Goal: Complete application form

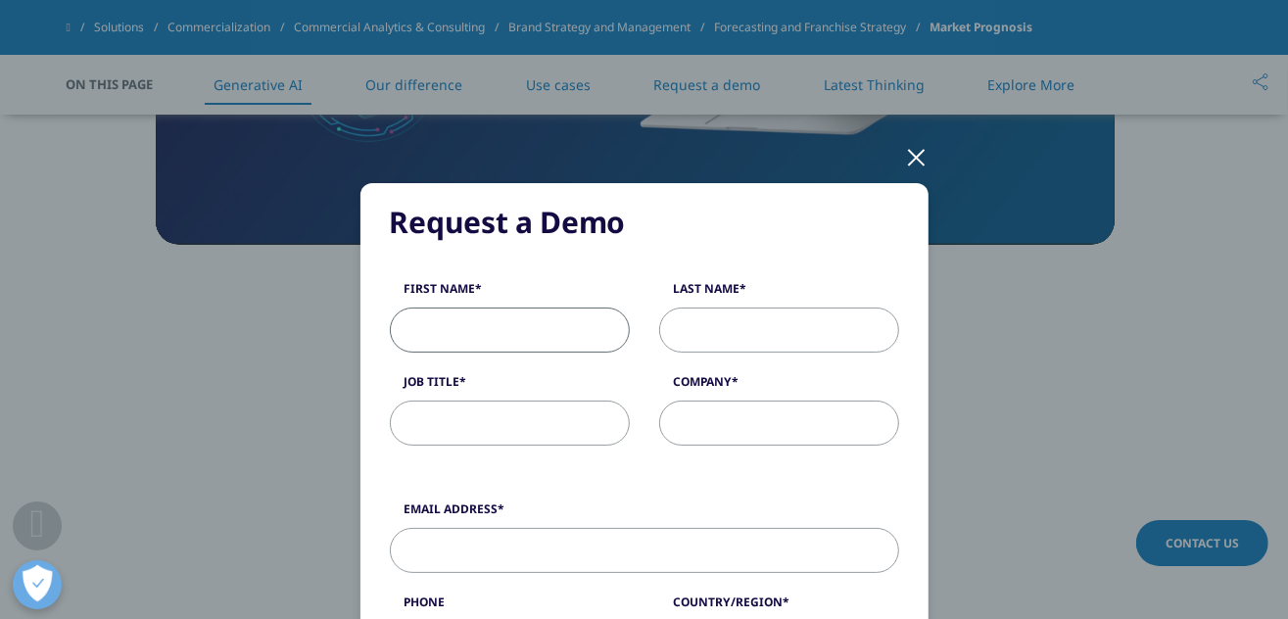
click at [516, 338] on input "First Name" at bounding box center [510, 329] width 240 height 45
type input "[PERSON_NAME]"
click at [787, 327] on input "Last Name" at bounding box center [779, 329] width 240 height 45
type input "[PERSON_NAME]"
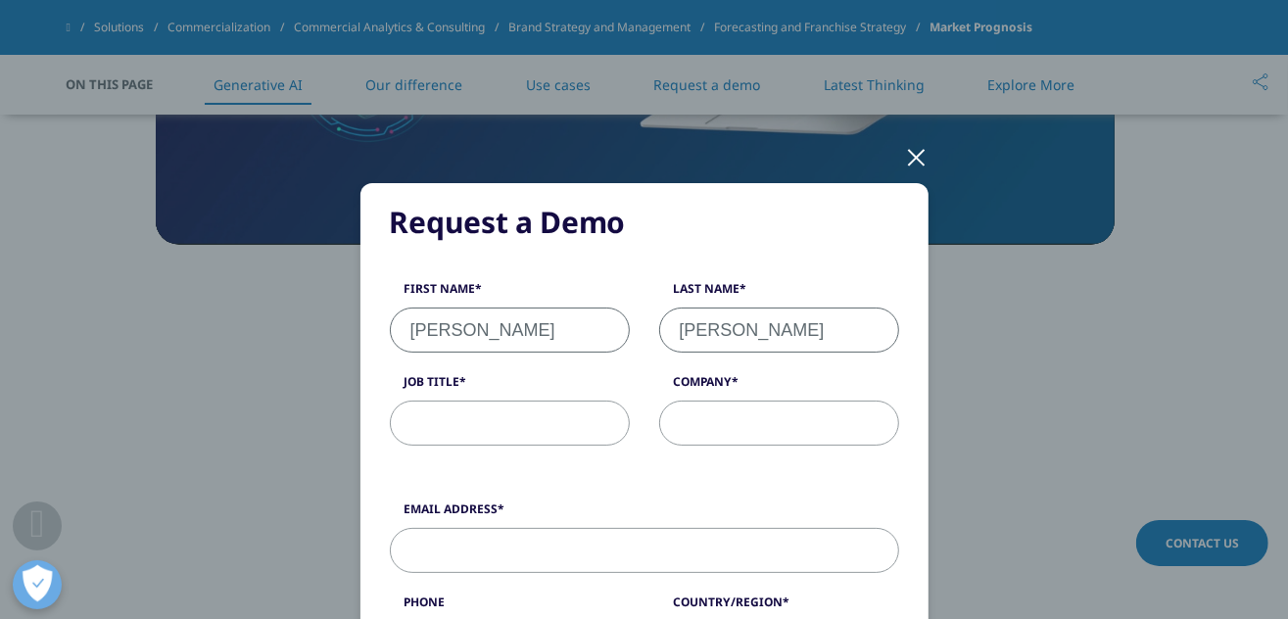
click at [539, 418] on input "Job Title" at bounding box center [510, 423] width 240 height 45
type input "Head of CE"
click at [761, 425] on input "Company" at bounding box center [779, 423] width 240 height 45
type input "J&J"
click at [601, 537] on input "Email Address" at bounding box center [644, 550] width 509 height 45
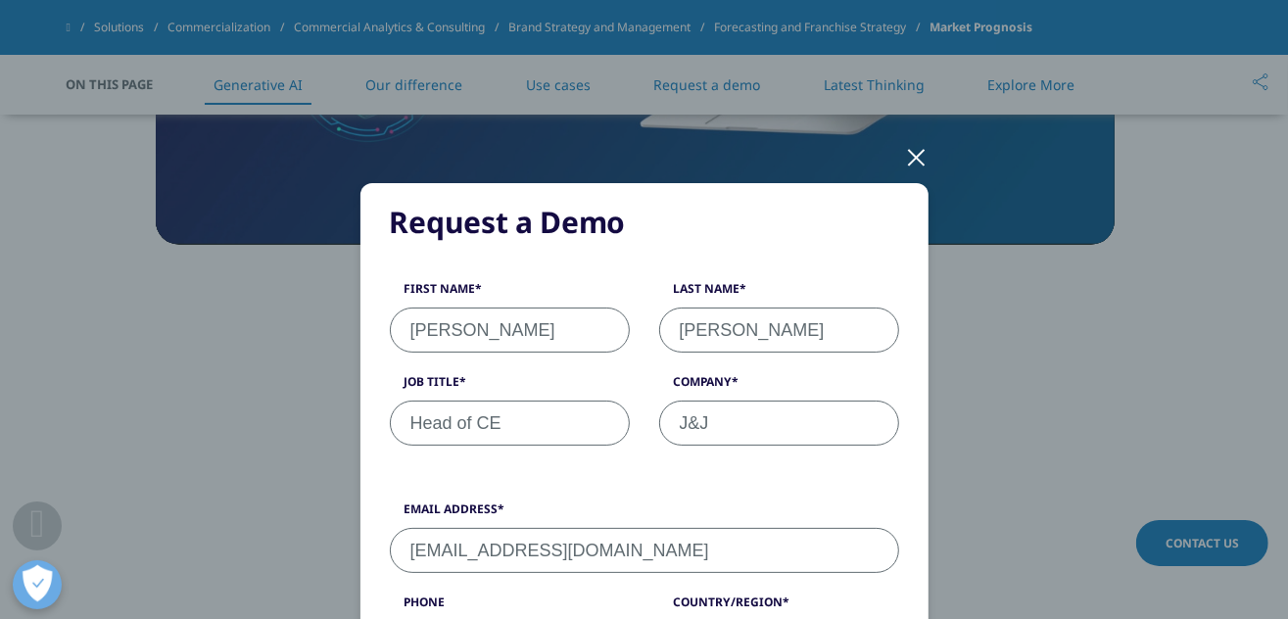
type input "[EMAIL_ADDRESS][DOMAIN_NAME]"
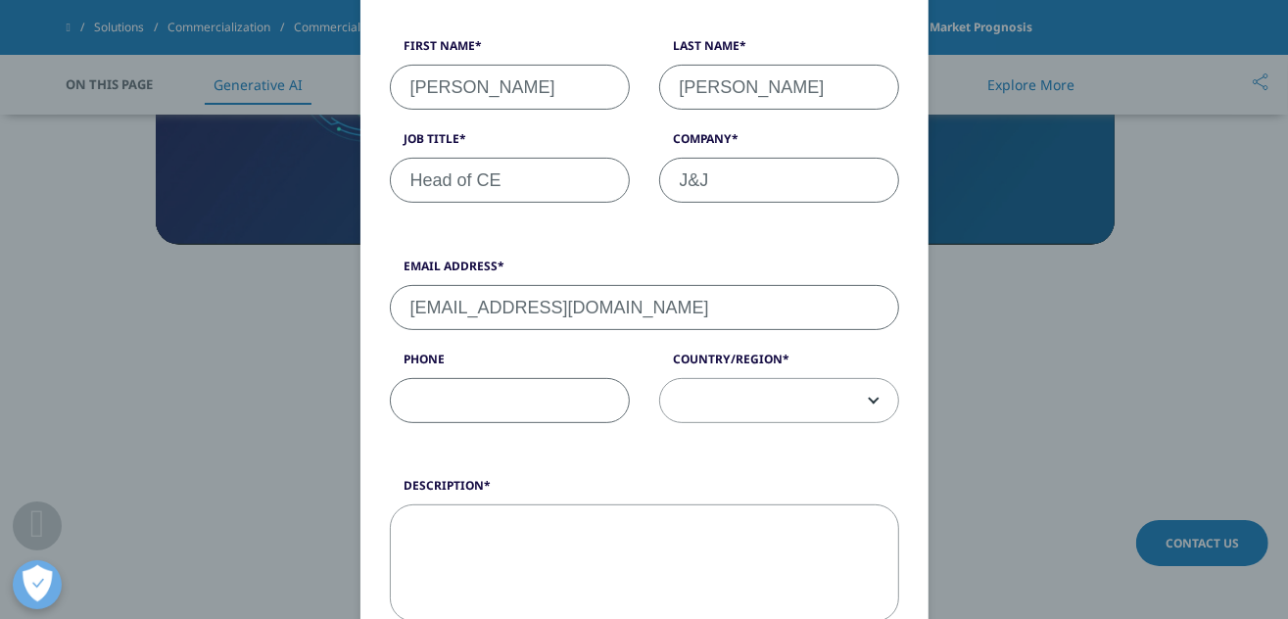
scroll to position [288, 0]
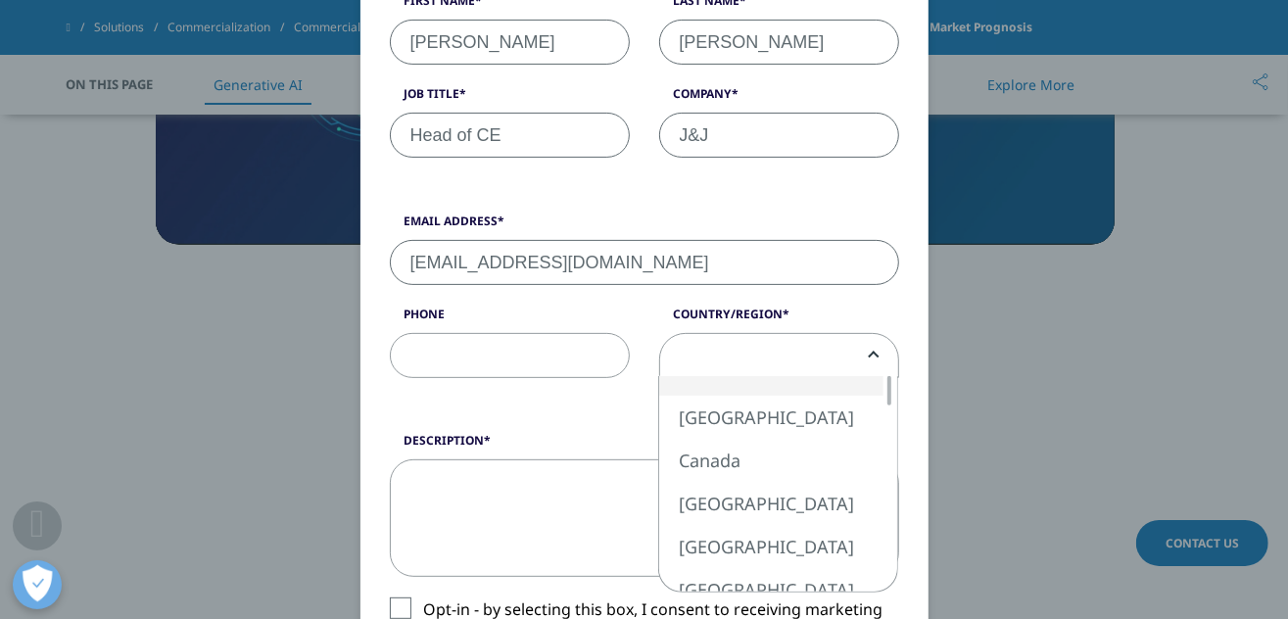
click at [876, 346] on span at bounding box center [779, 356] width 238 height 45
click at [887, 552] on div at bounding box center [889, 542] width 4 height 29
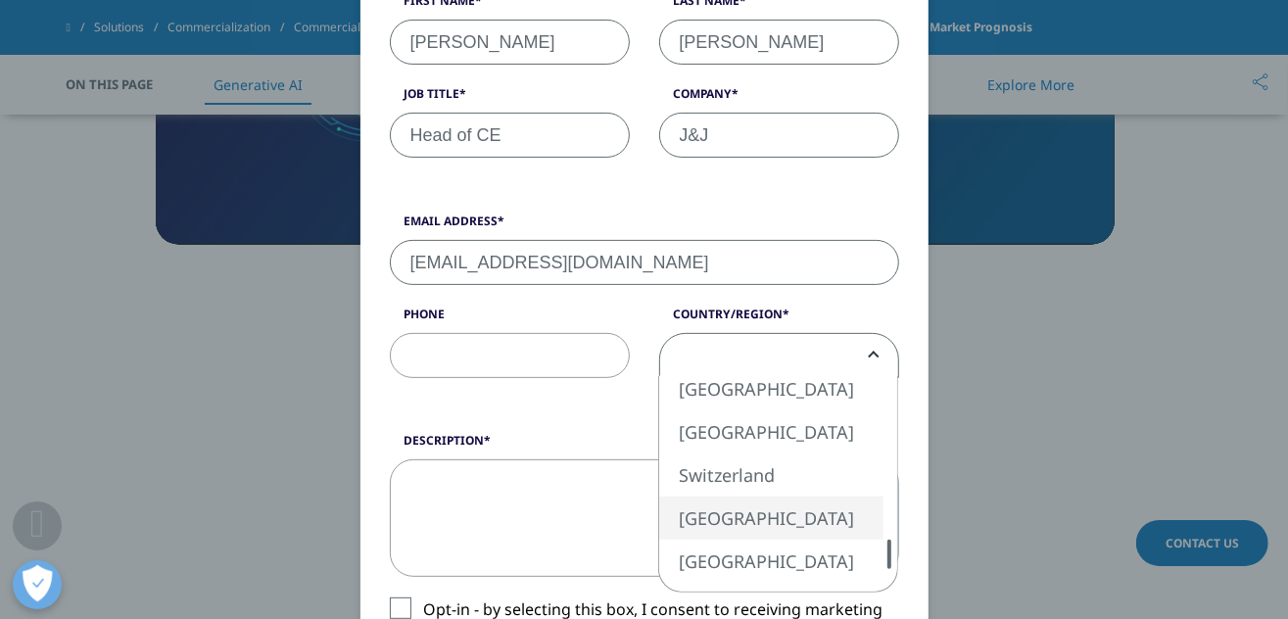
select select "[GEOGRAPHIC_DATA]"
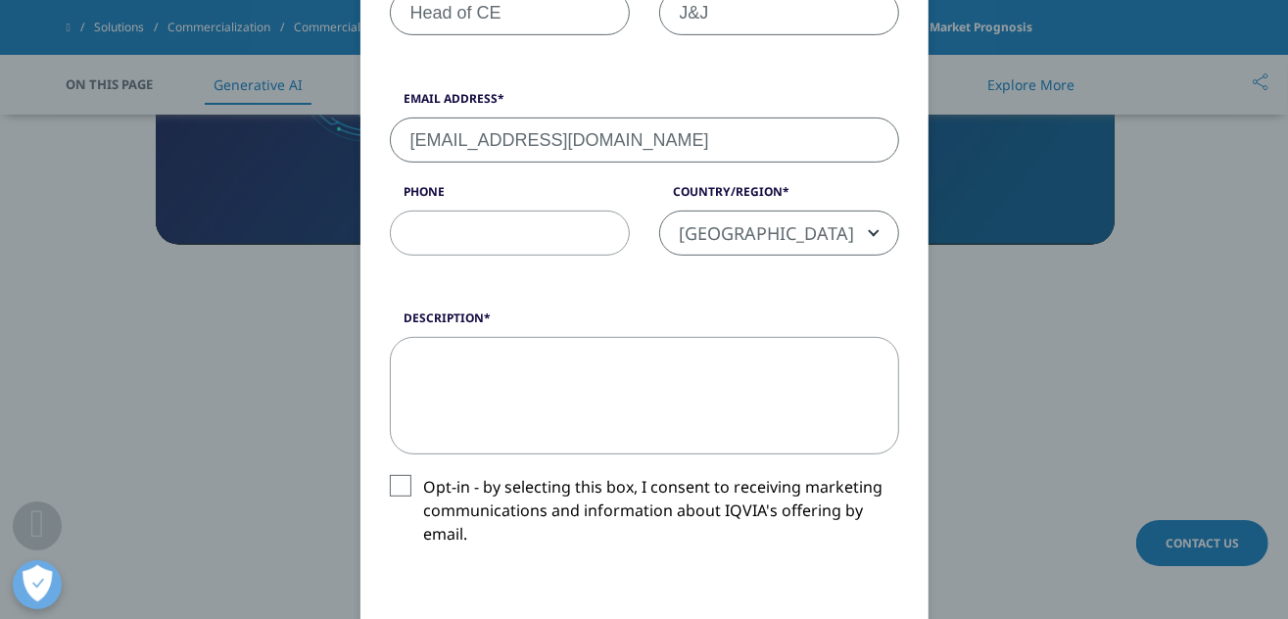
scroll to position [533, 0]
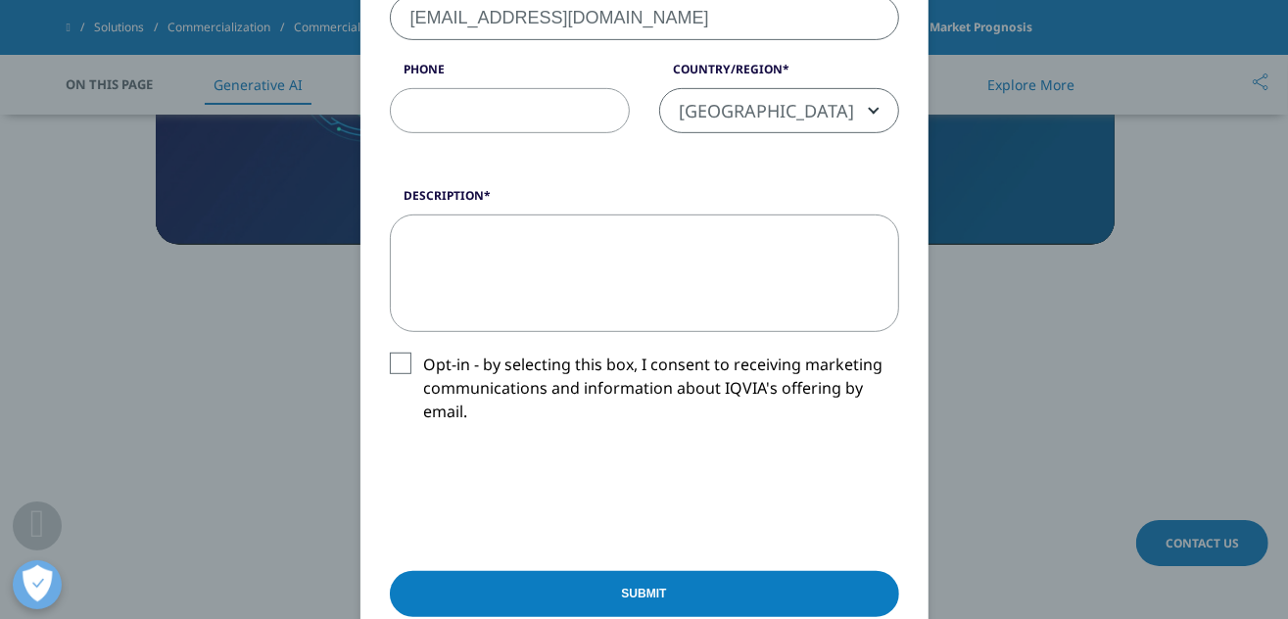
click at [399, 363] on label "Opt-in - by selecting this box, I consent to receiving marketing communications…" at bounding box center [644, 393] width 509 height 81
click at [424, 353] on input "Opt-in - by selecting this box, I consent to receiving marketing communications…" at bounding box center [424, 353] width 0 height 0
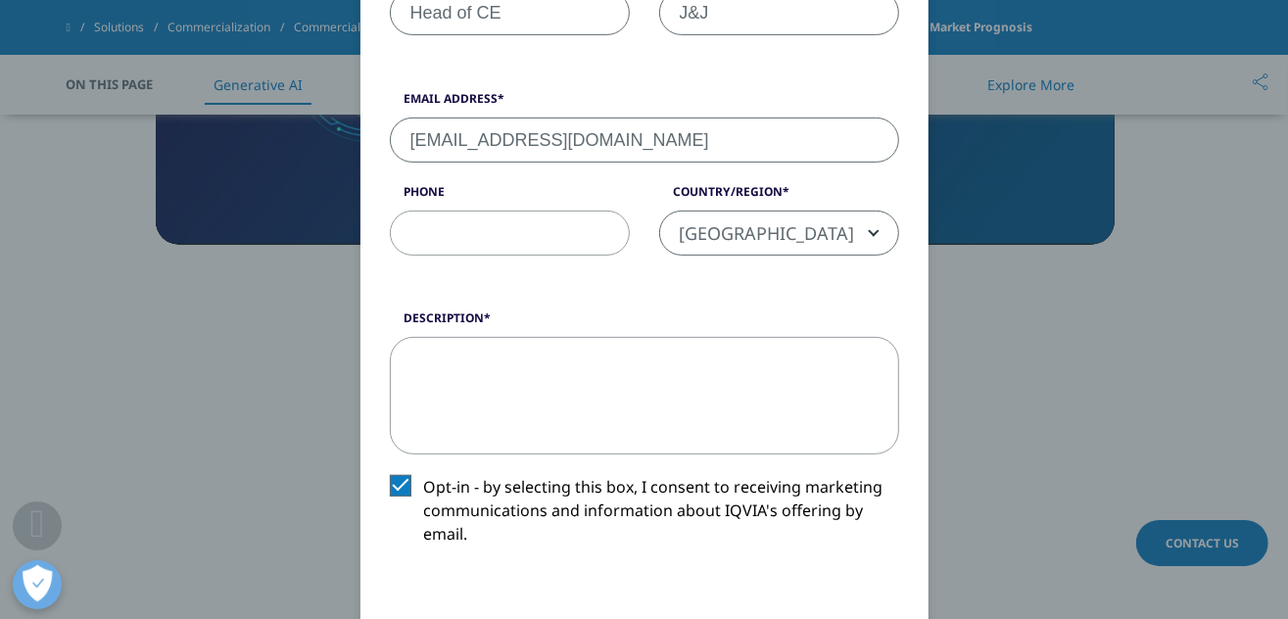
click at [553, 374] on textarea "Description" at bounding box center [644, 396] width 509 height 118
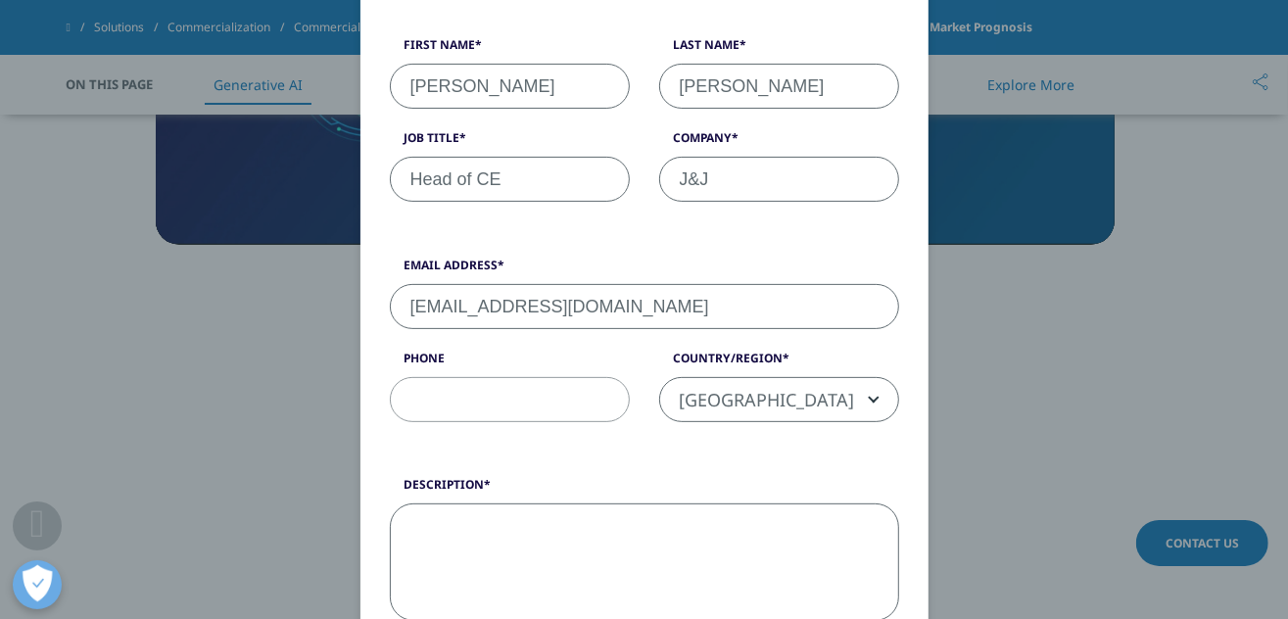
scroll to position [734, 0]
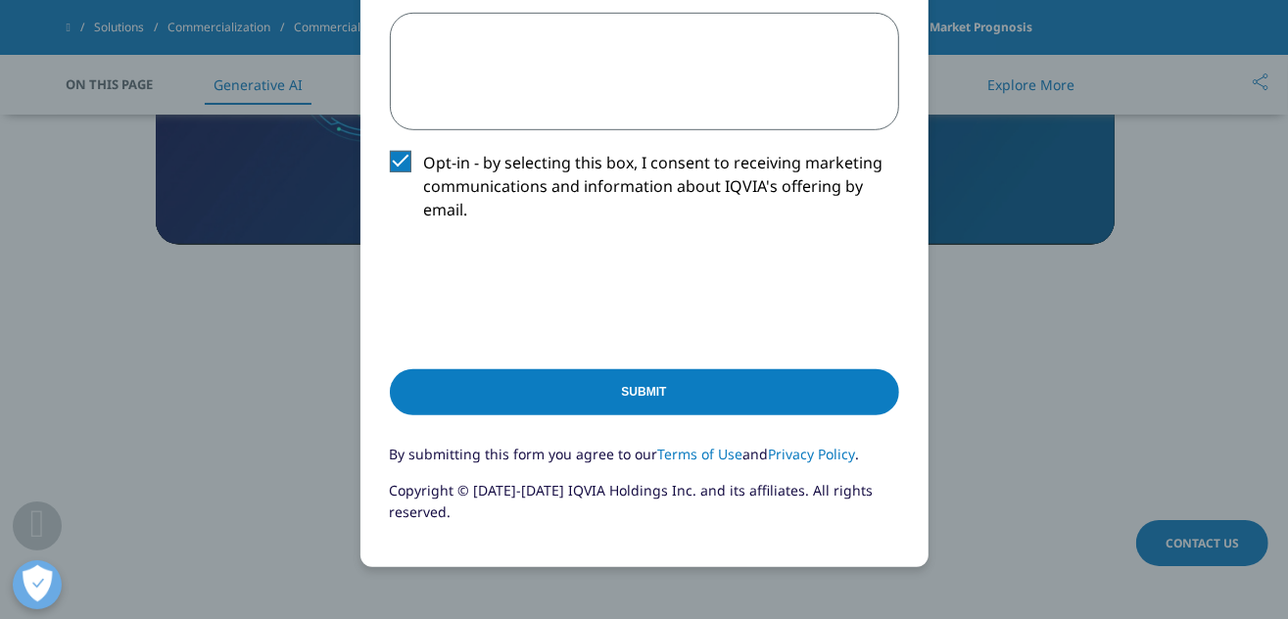
click at [557, 381] on input "Submit" at bounding box center [644, 392] width 509 height 46
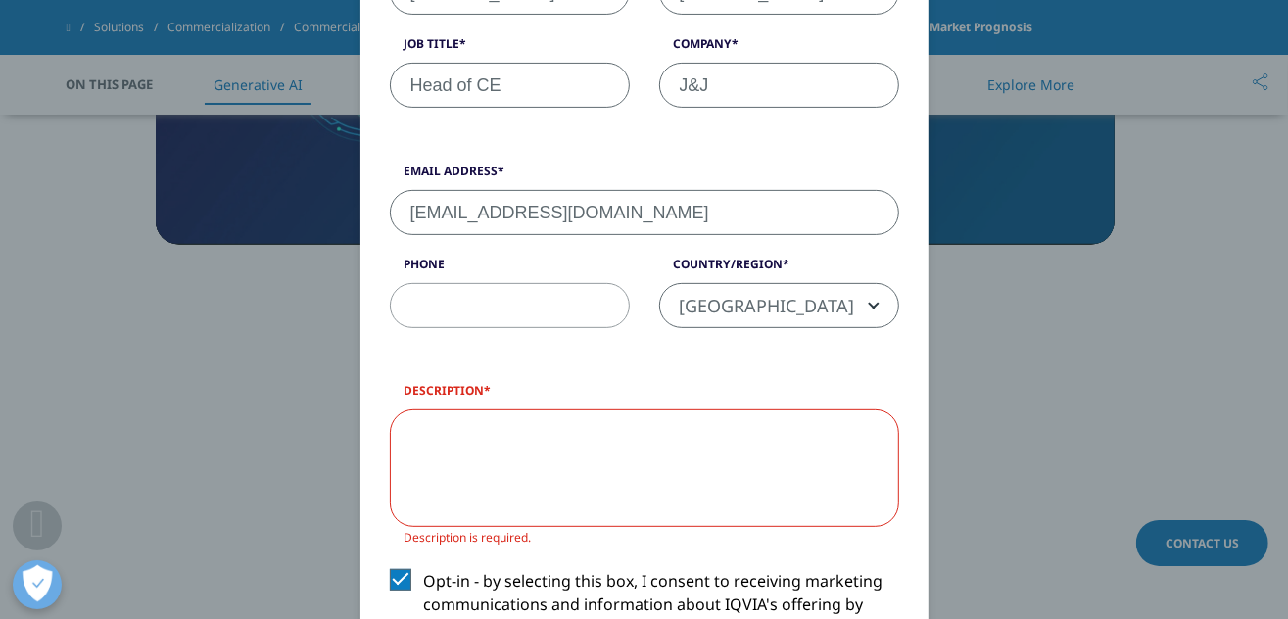
scroll to position [367, 0]
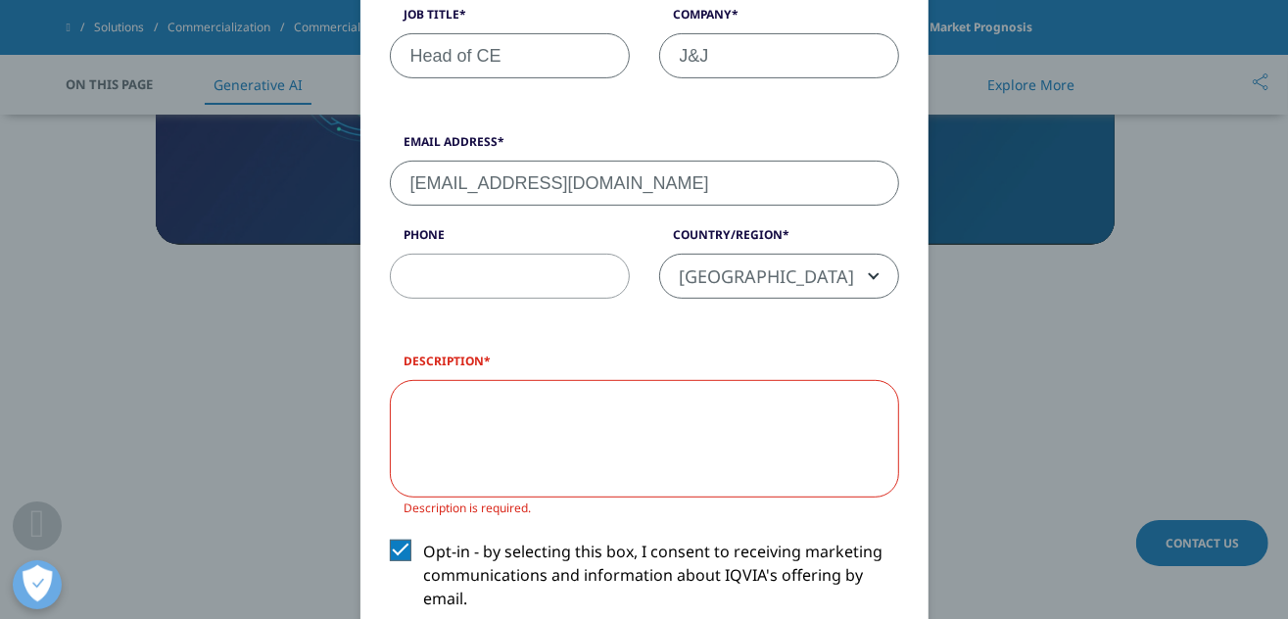
paste textarea "the latest IQVIA Prognosis report?"
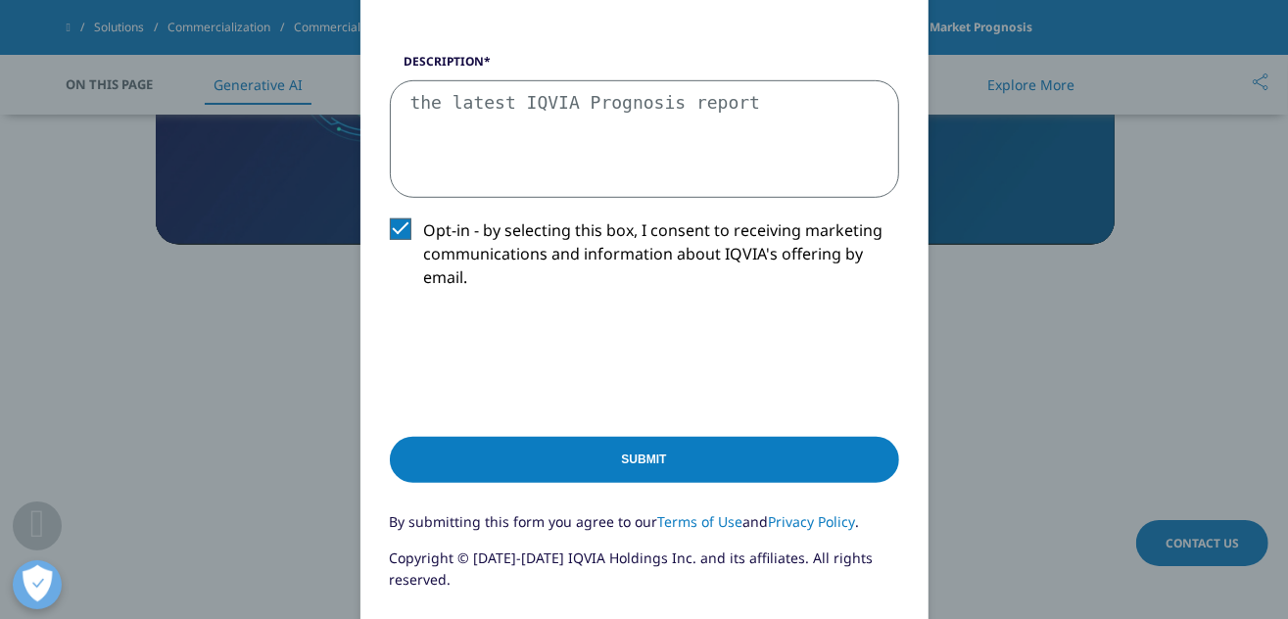
scroll to position [734, 0]
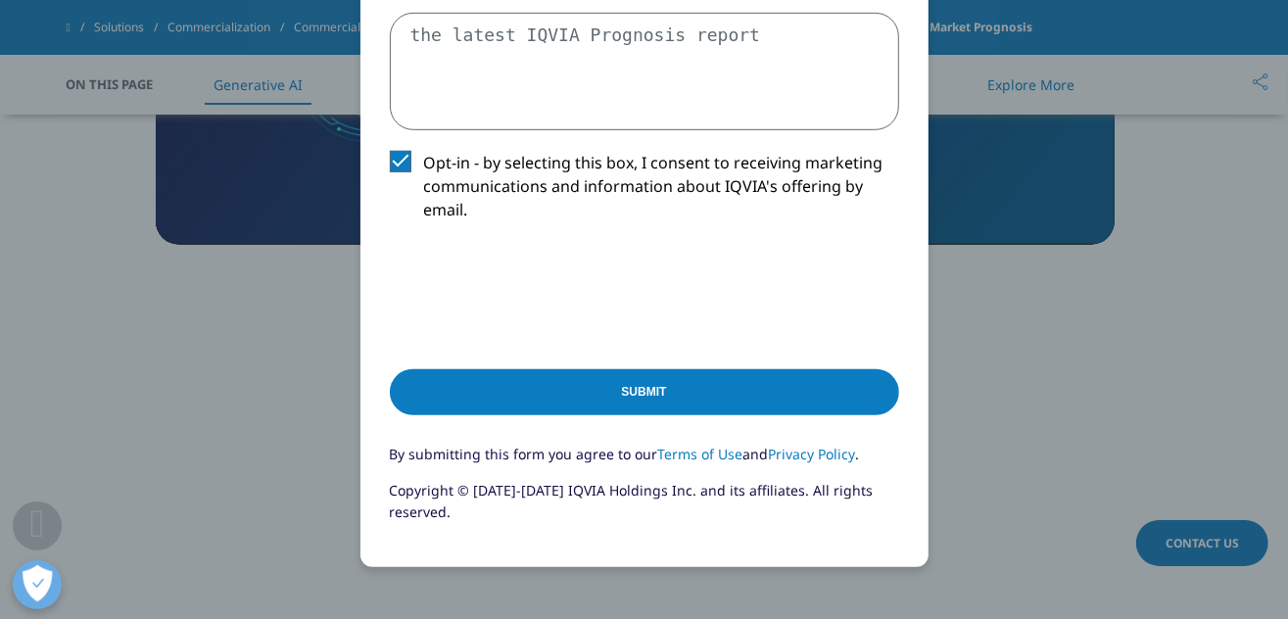
type textarea "the latest IQVIA Prognosis report"
click at [652, 376] on input "Submit" at bounding box center [644, 392] width 509 height 46
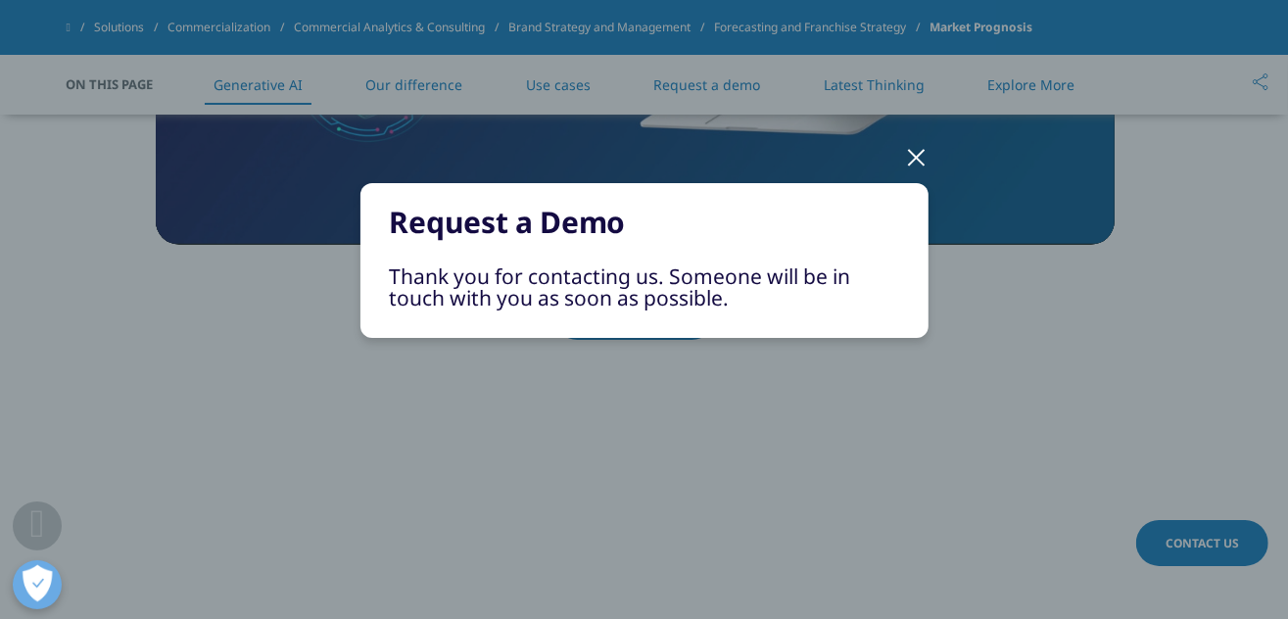
click at [915, 160] on div at bounding box center [917, 156] width 23 height 54
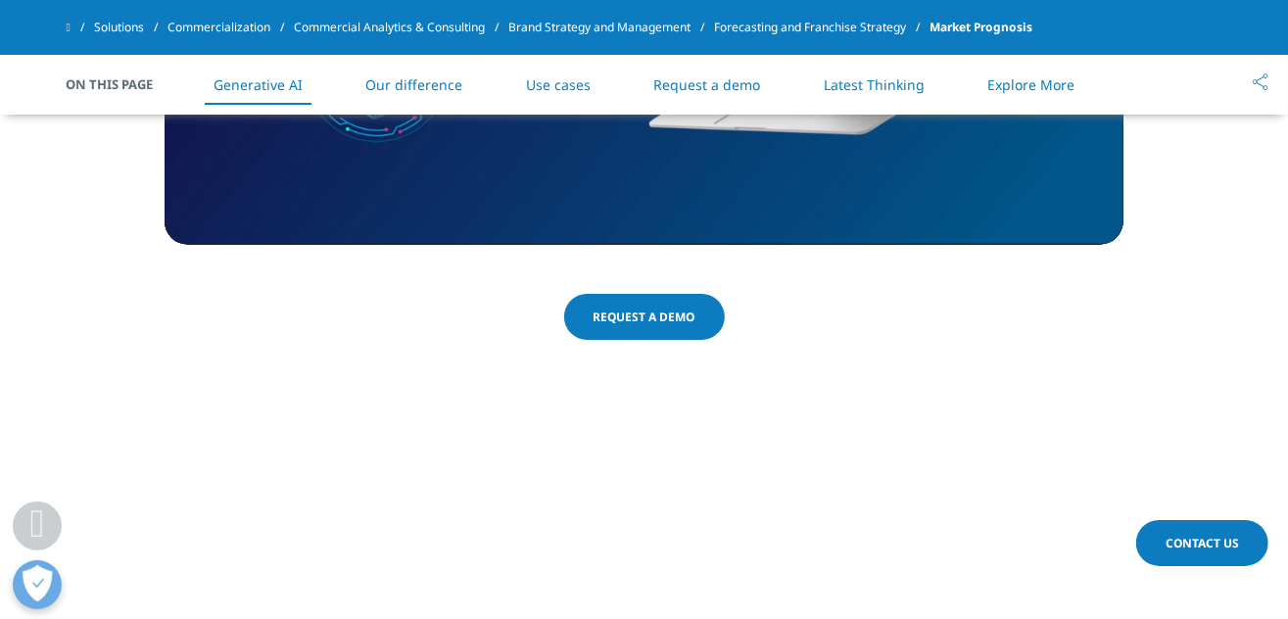
click at [728, 464] on section "Better informed strategic decisions, fueled by robust forecasts Accurate sales …" at bounding box center [644, 625] width 1288 height 464
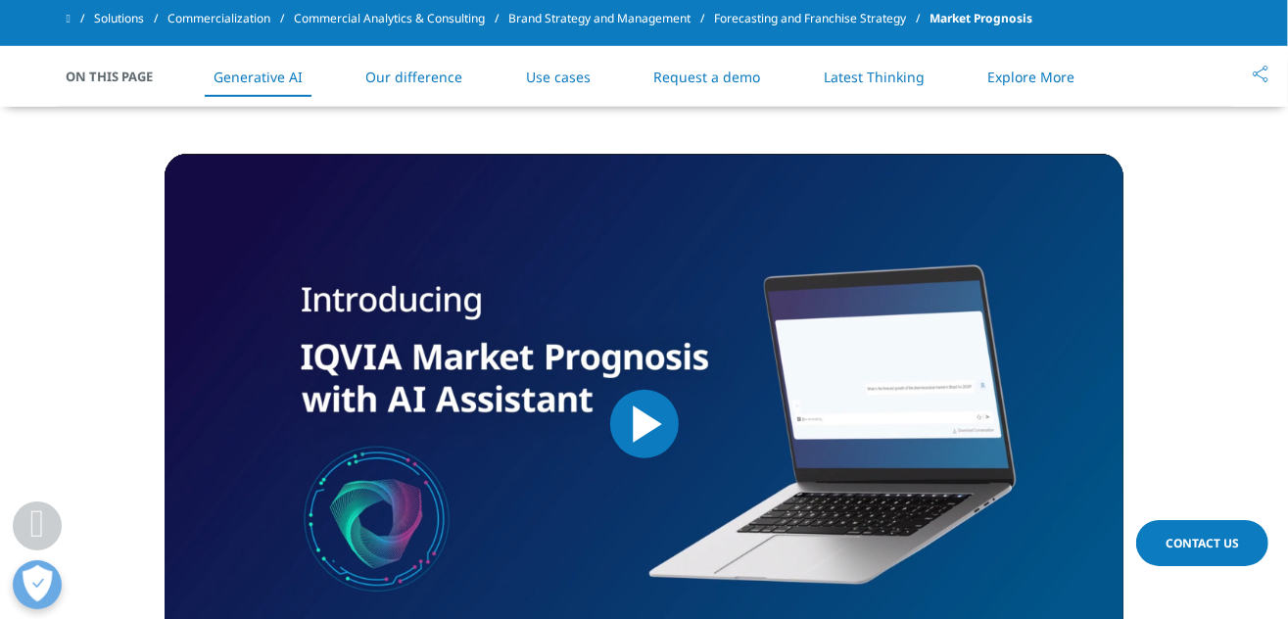
scroll to position [856, 0]
